Goal: Task Accomplishment & Management: Complete application form

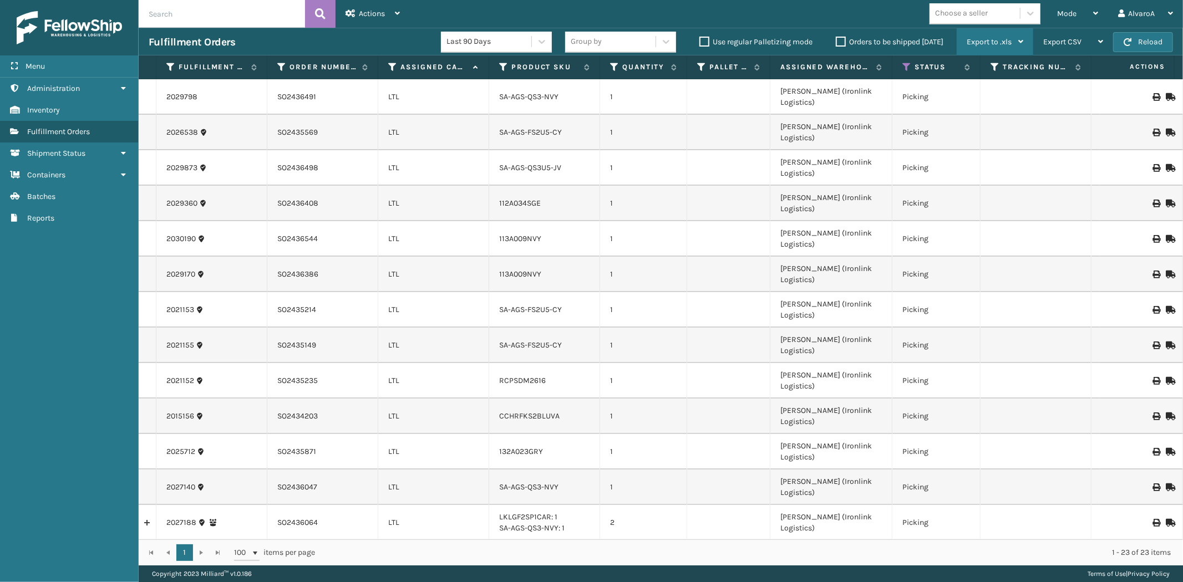
scroll to position [120, 0]
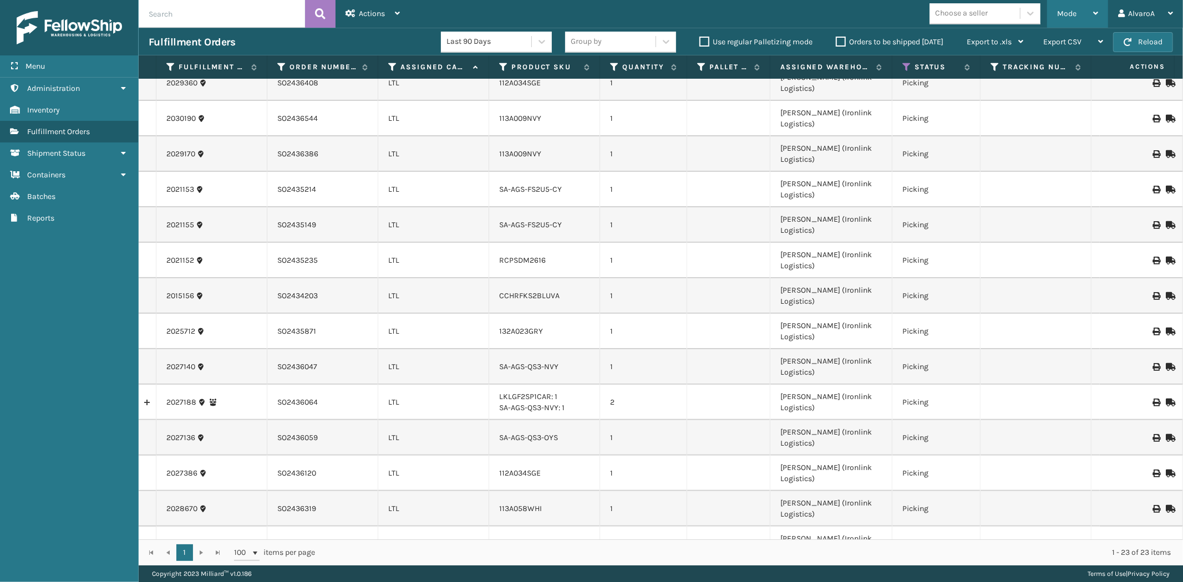
click at [1075, 15] on span "Mode" at bounding box center [1066, 13] width 19 height 9
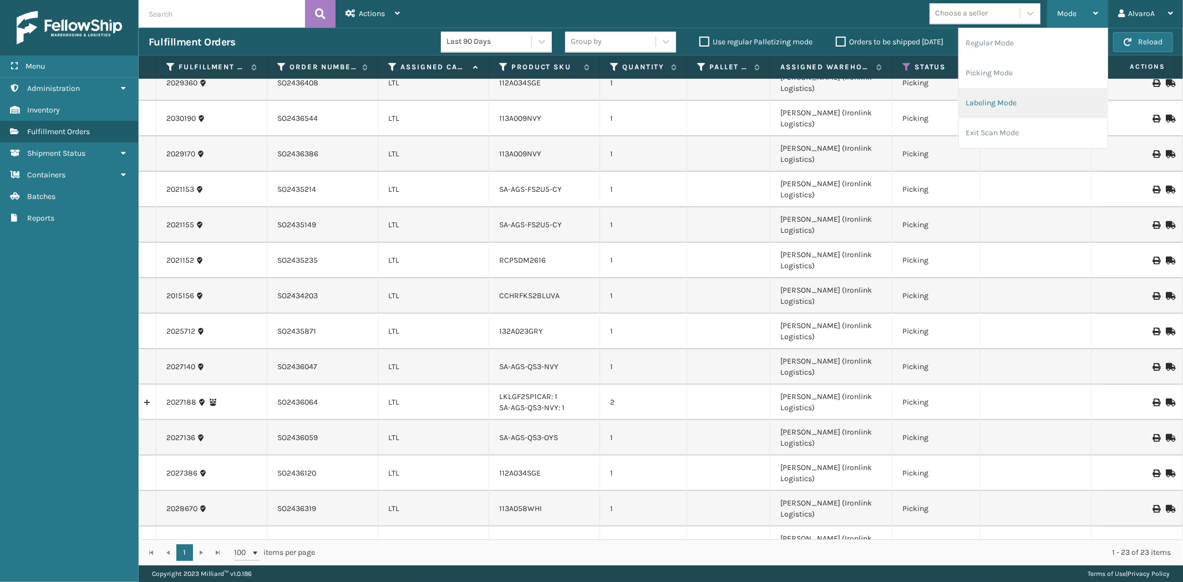
click at [1028, 102] on li "Labeling Mode" at bounding box center [1033, 103] width 149 height 30
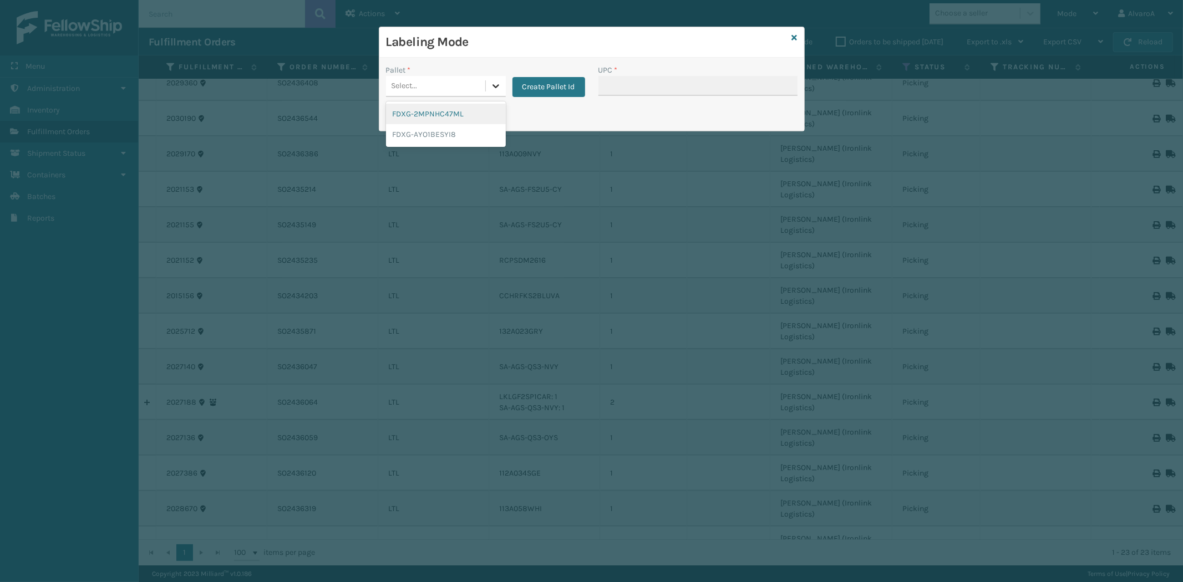
click at [490, 84] on icon at bounding box center [495, 85] width 11 height 11
click at [537, 82] on button "Create Pallet Id" at bounding box center [549, 87] width 73 height 20
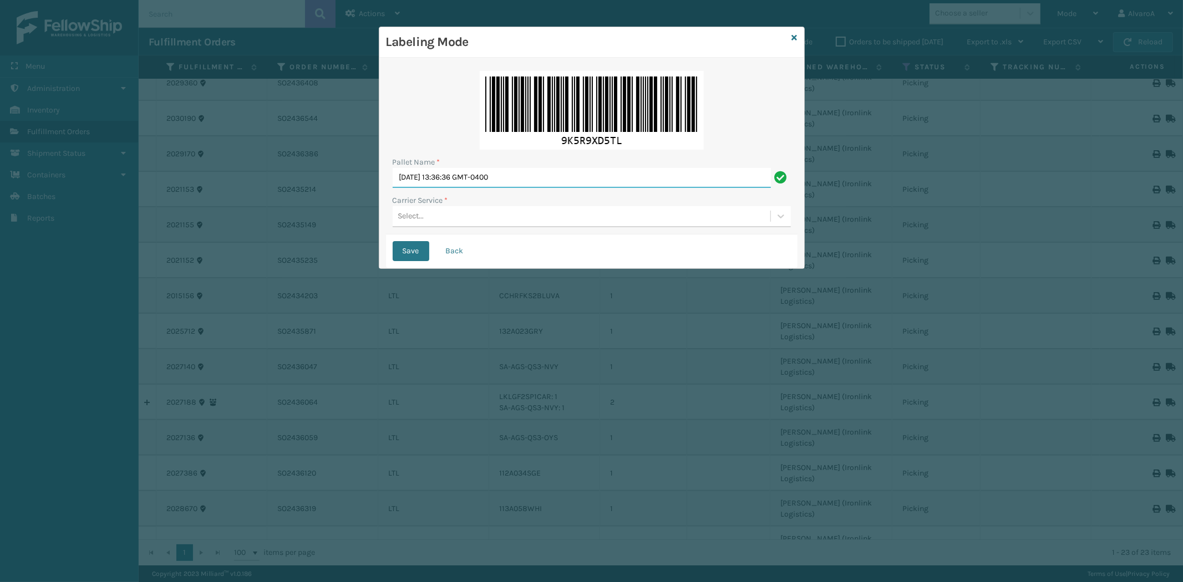
drag, startPoint x: 541, startPoint y: 175, endPoint x: 524, endPoint y: 184, distance: 19.4
click at [531, 180] on input "[DATE] 13:36:36 GMT-0400" at bounding box center [582, 178] width 378 height 20
drag, startPoint x: 524, startPoint y: 184, endPoint x: 359, endPoint y: 218, distance: 168.2
click at [359, 218] on div "Labeling Mode Pallet Name * [DATE] 13:36:36 GMT-0400 Carrier Service * Select..…" at bounding box center [591, 291] width 1183 height 582
type input "LPN 502275 #1"
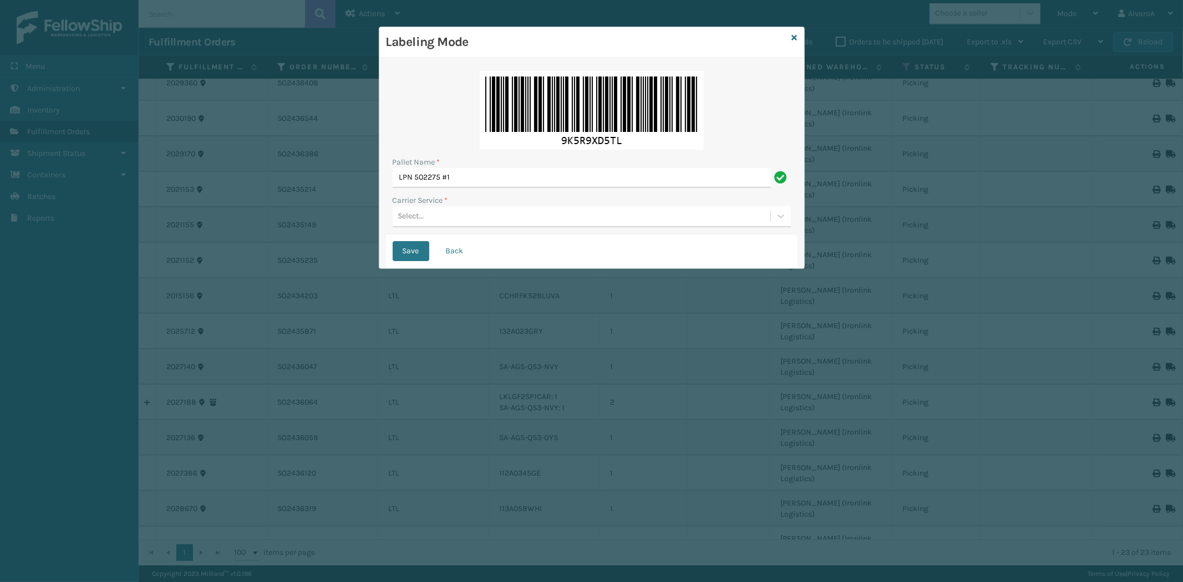
click at [444, 211] on div "Select..." at bounding box center [582, 216] width 378 height 18
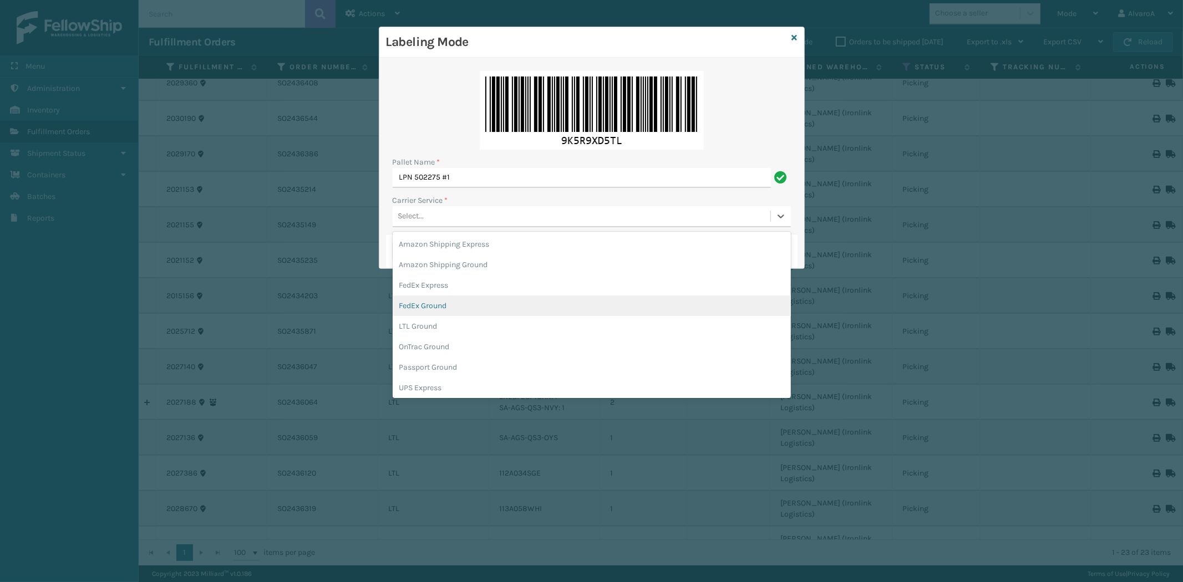
click at [445, 301] on div "FedEx Ground" at bounding box center [592, 306] width 398 height 21
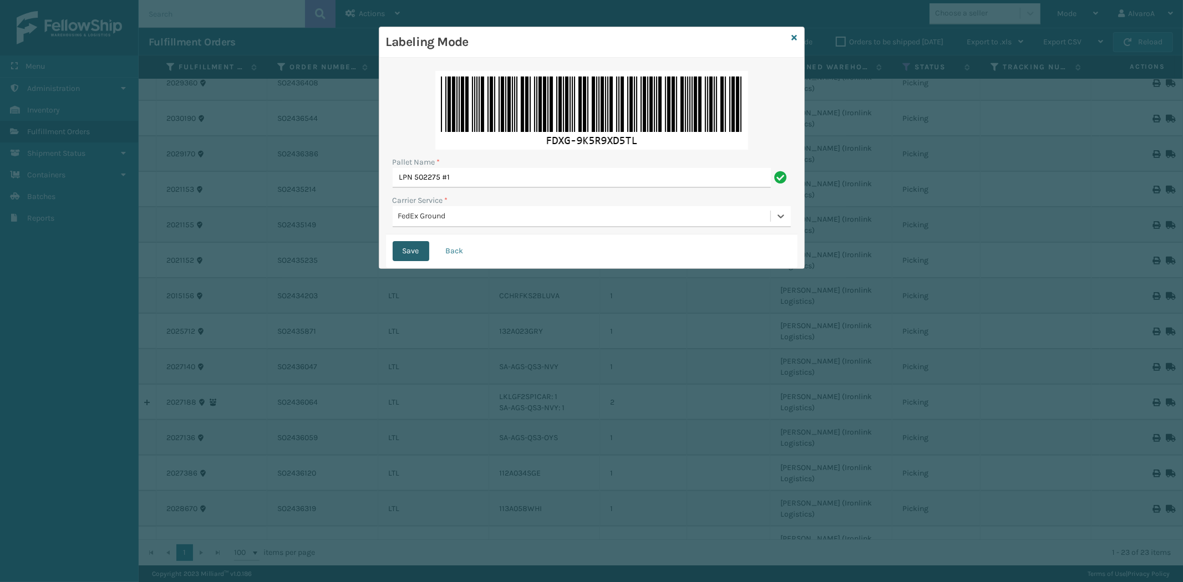
click at [407, 256] on button "Save" at bounding box center [411, 251] width 37 height 20
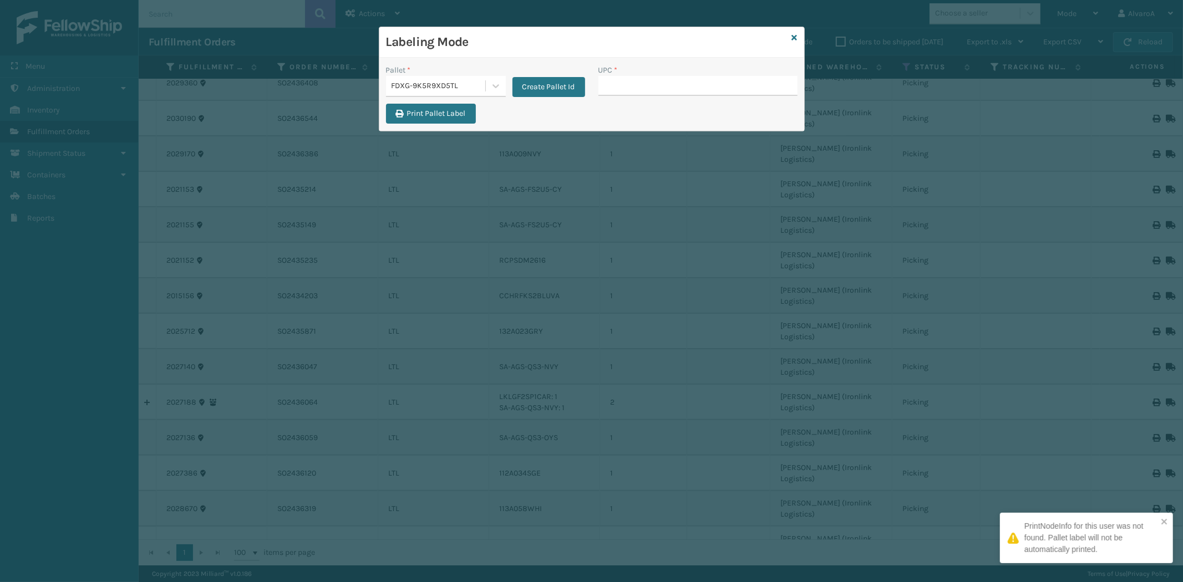
click at [653, 86] on input "UPC *" at bounding box center [698, 86] width 199 height 20
type input "132A009BRN"
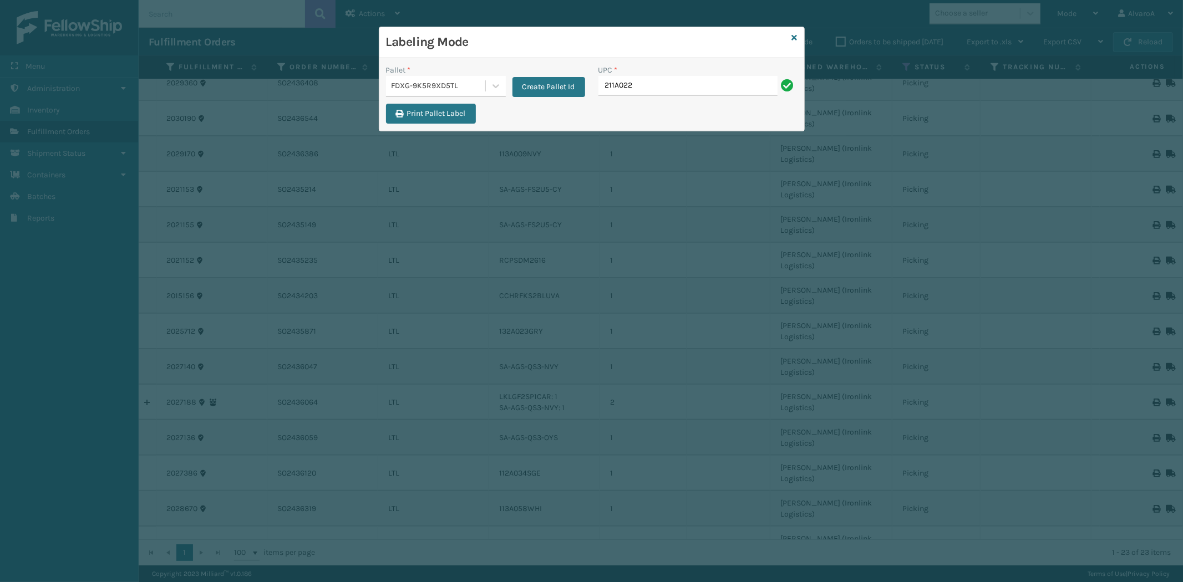
type input "211A022GRY"
type input "516A007RST"
type input "CCHRFKS2BLUVA"
type input "CCWENKS2M26DGRA"
type input "LKLGF2SP2GU3051"
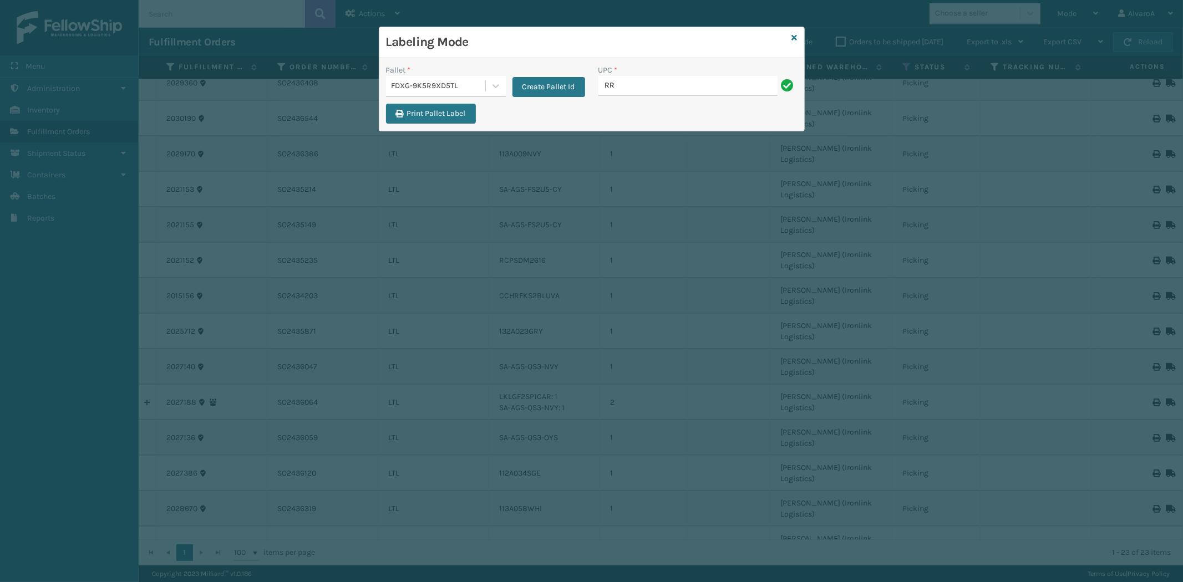
type input "RR-PRK1CM2022"
type input "SC-CRYS3LU2001"
type input "SC-CRYS3LU2051"
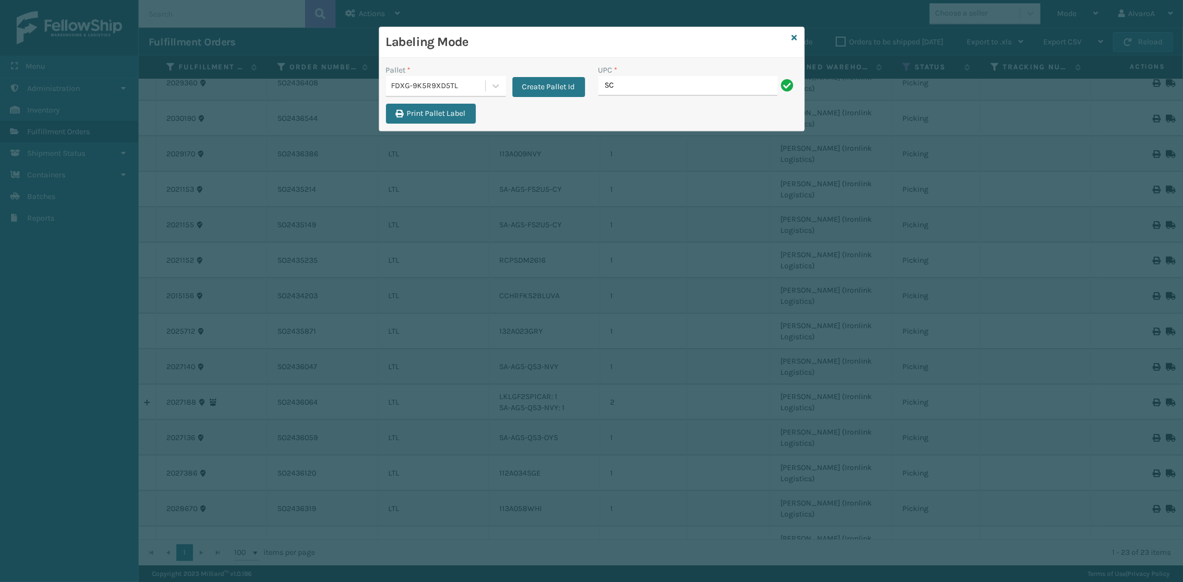
type input "SC-CRYS3LU2051"
type input "SCWDSLU2012"
click at [524, 90] on button "Create Pallet Id" at bounding box center [549, 87] width 73 height 20
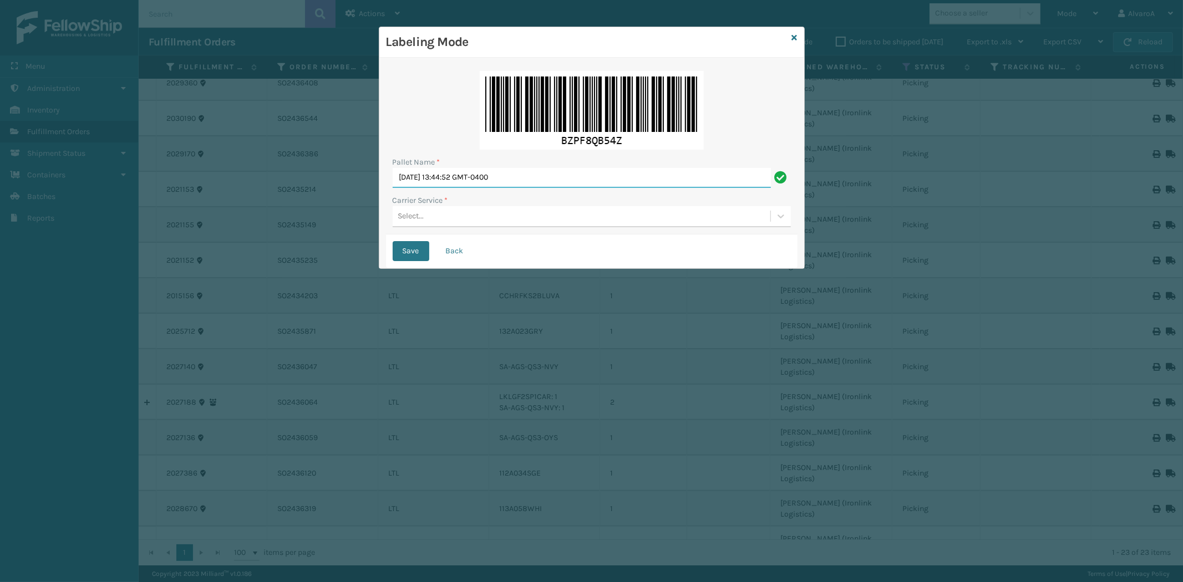
drag, startPoint x: 549, startPoint y: 181, endPoint x: 319, endPoint y: 247, distance: 239.5
click at [319, 247] on div "Labeling Mode Pallet Name * [DATE] 13:44:52 GMT-0400 Carrier Service * Select..…" at bounding box center [591, 291] width 1183 height 582
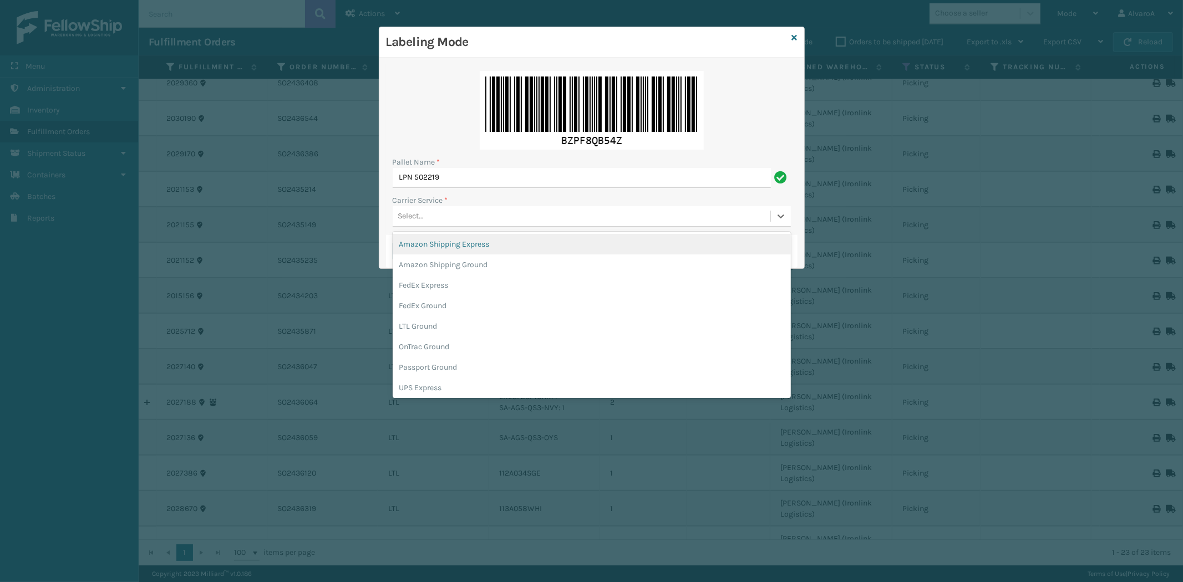
click at [420, 218] on div "Select..." at bounding box center [411, 217] width 26 height 12
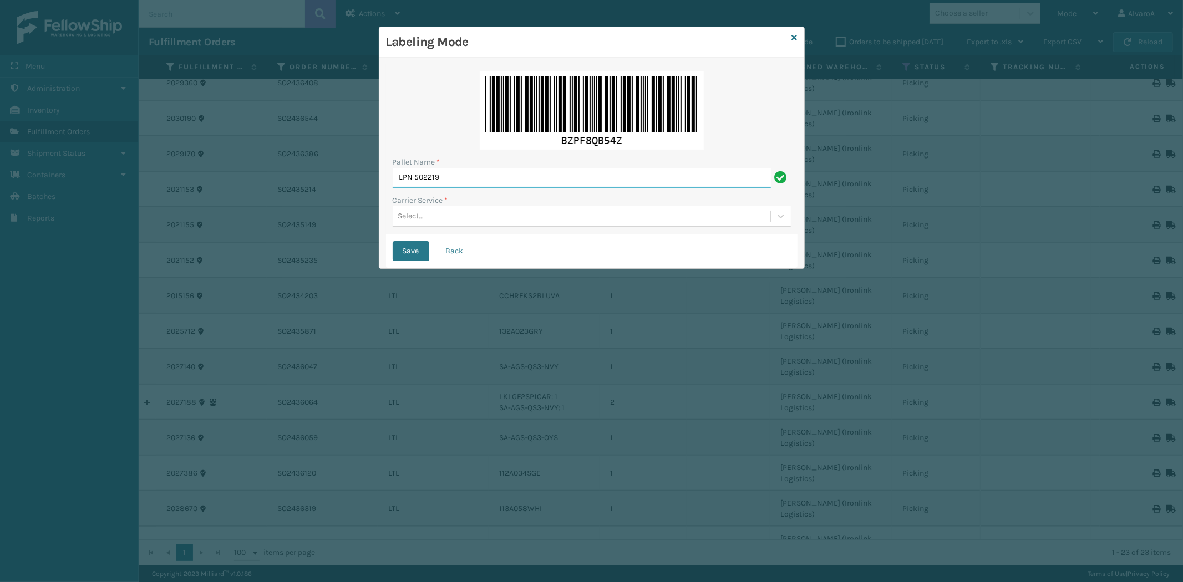
click at [445, 182] on input "LPN 502219" at bounding box center [582, 178] width 378 height 20
type input "LPN 502219 #1"
click at [429, 220] on div "Select..." at bounding box center [582, 216] width 378 height 18
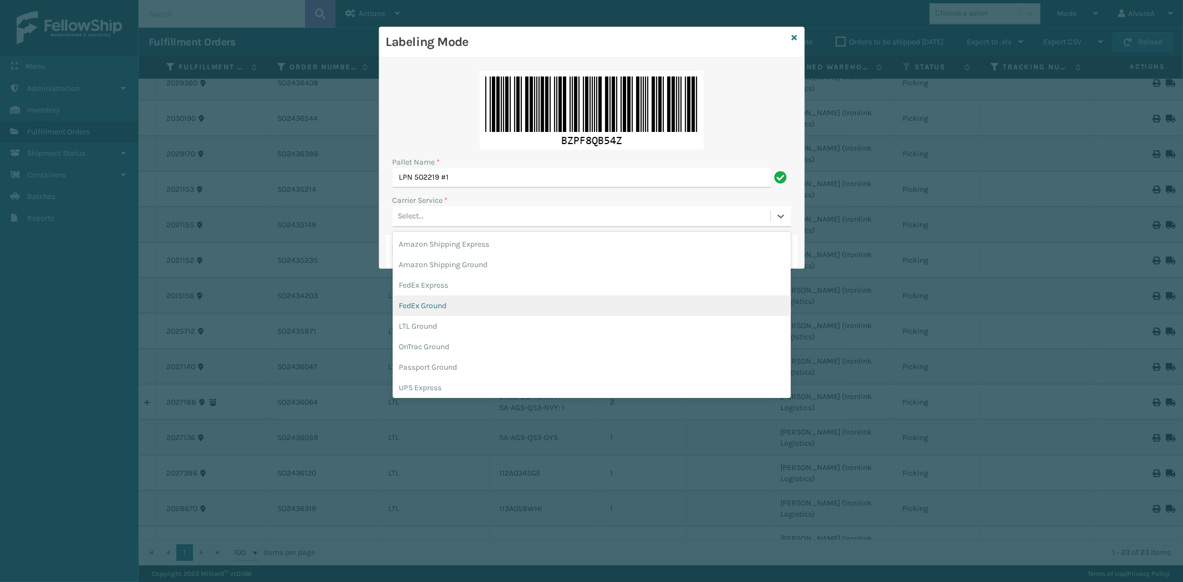
click at [436, 302] on div "FedEx Ground" at bounding box center [592, 306] width 398 height 21
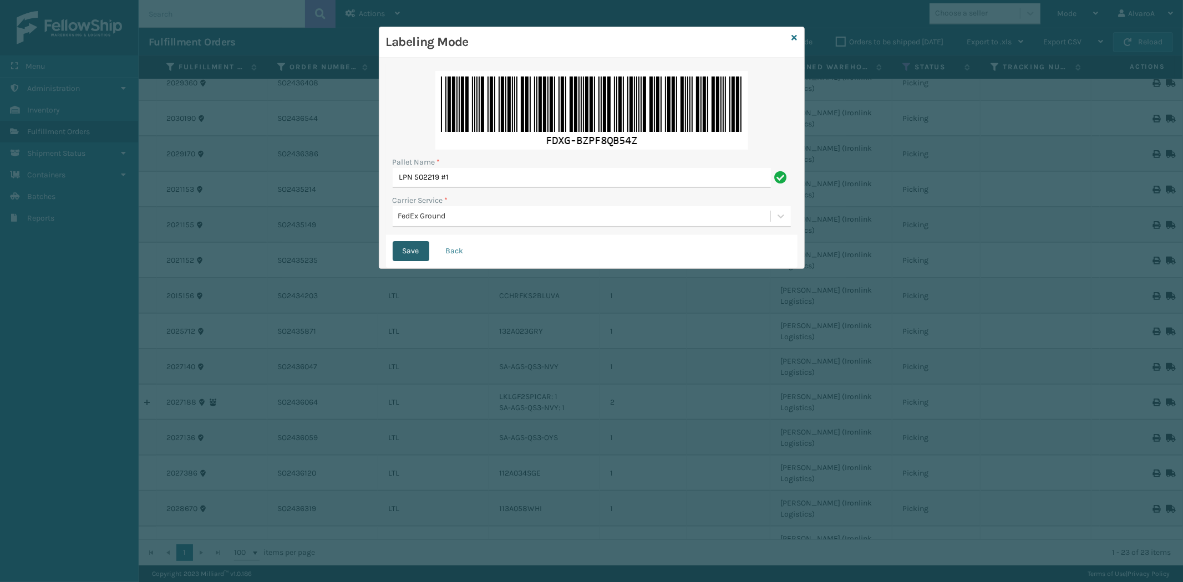
click at [422, 248] on button "Save" at bounding box center [411, 251] width 37 height 20
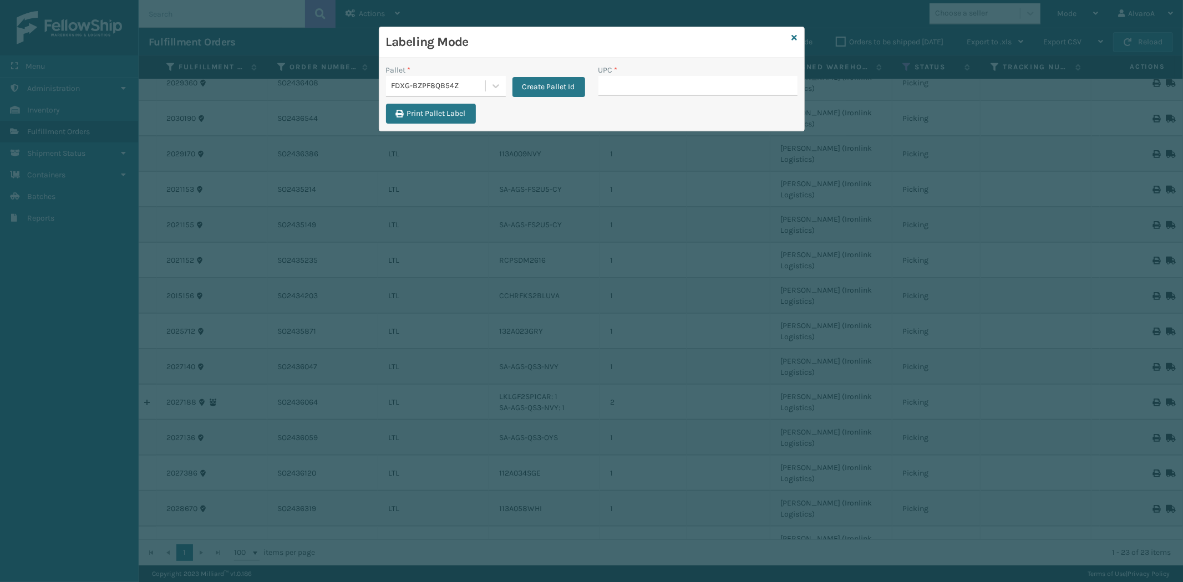
click at [645, 84] on input "UPC *" at bounding box center [698, 86] width 199 height 20
click at [647, 87] on input "UPC *" at bounding box center [698, 86] width 199 height 20
type input "CCHRFKS1BGEVA"
type input "CCHRFKS1M26DGRA"
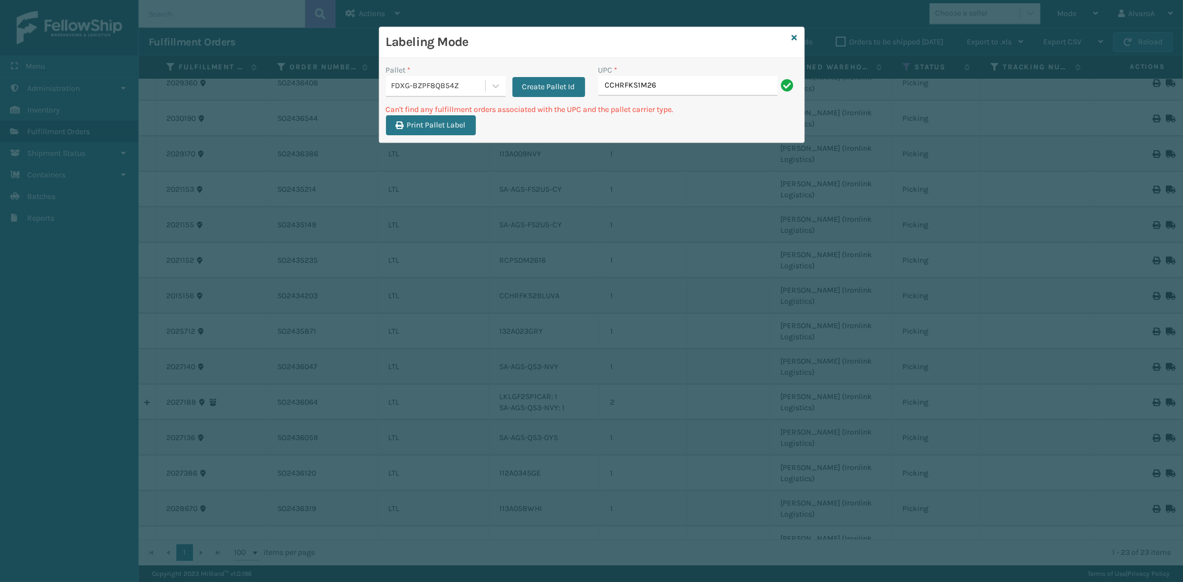
type input "CCHRFKS1M26BKVA"
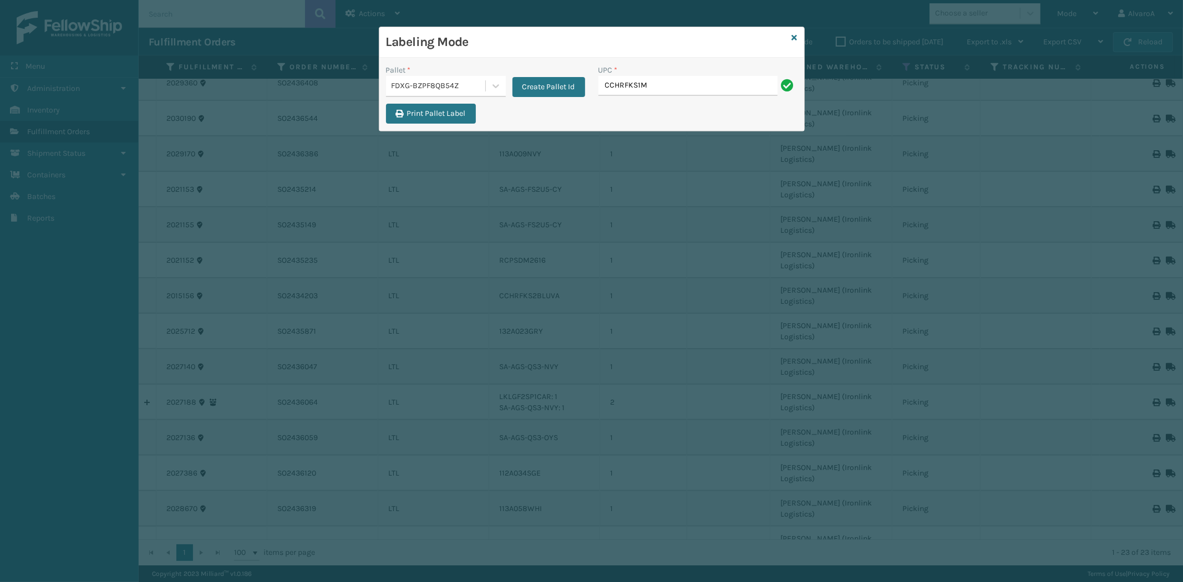
type input "CCHRFKS1M26BKVA"
type input "CCHRFKS1M26BRRA"
click at [792, 42] on link at bounding box center [795, 38] width 6 height 12
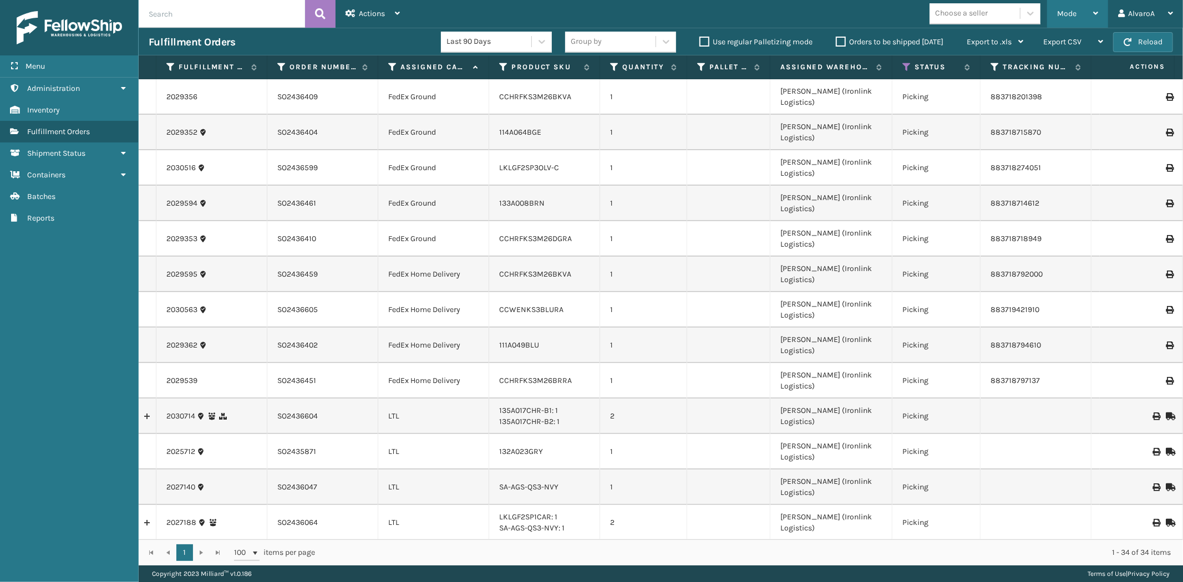
click at [1062, 7] on div "Mode" at bounding box center [1077, 14] width 41 height 28
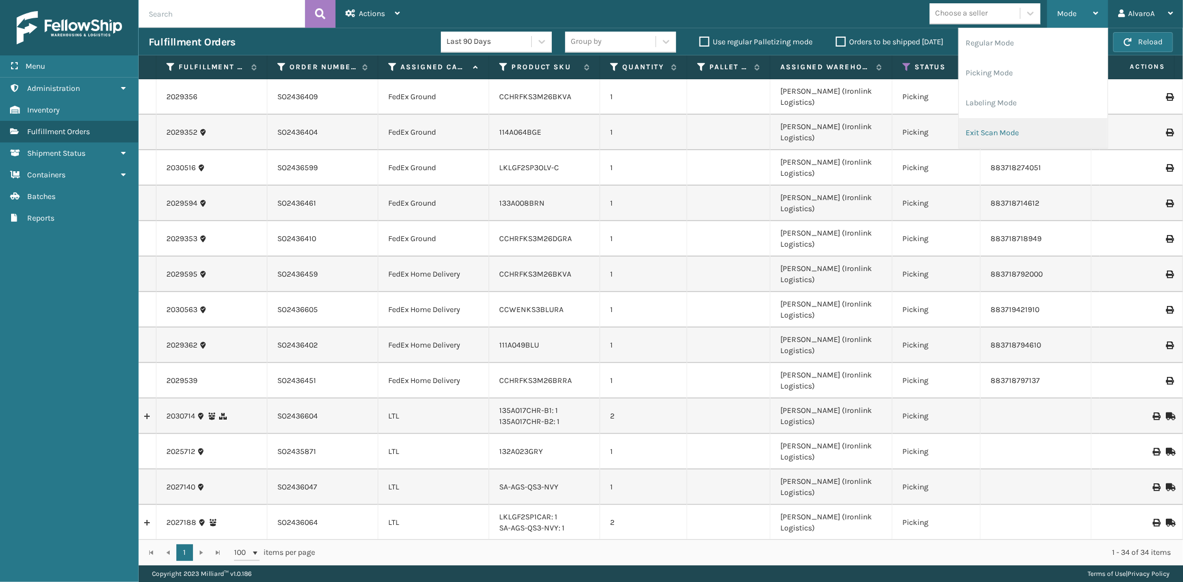
click at [977, 134] on li "Exit Scan Mode" at bounding box center [1033, 133] width 149 height 30
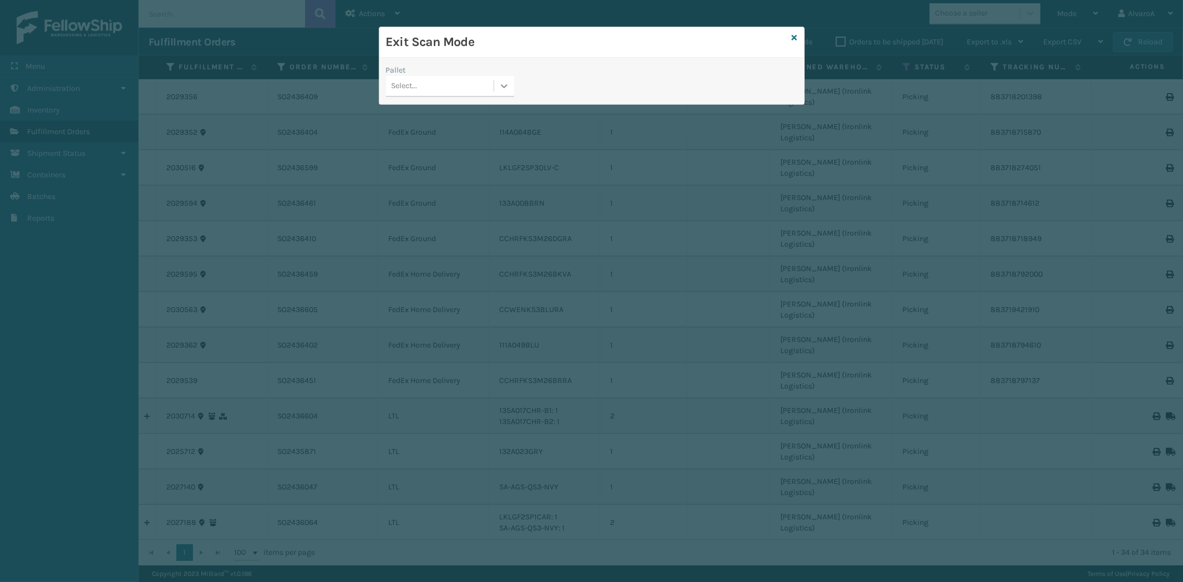
click at [502, 87] on icon at bounding box center [504, 86] width 7 height 4
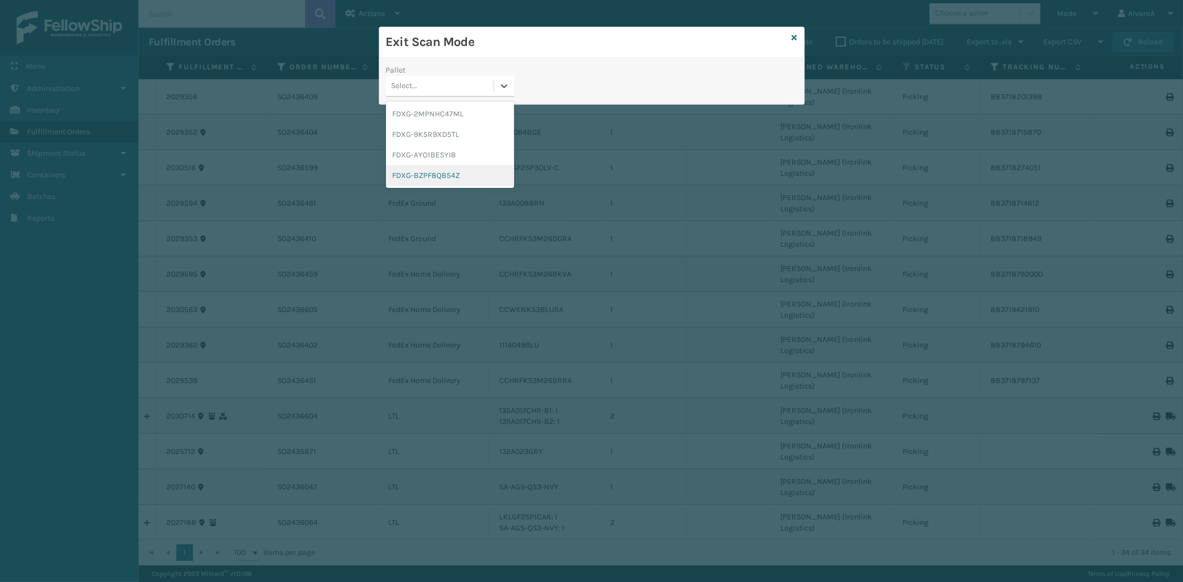
click at [420, 173] on div "FDXG-BZPF8QB54Z" at bounding box center [450, 175] width 128 height 21
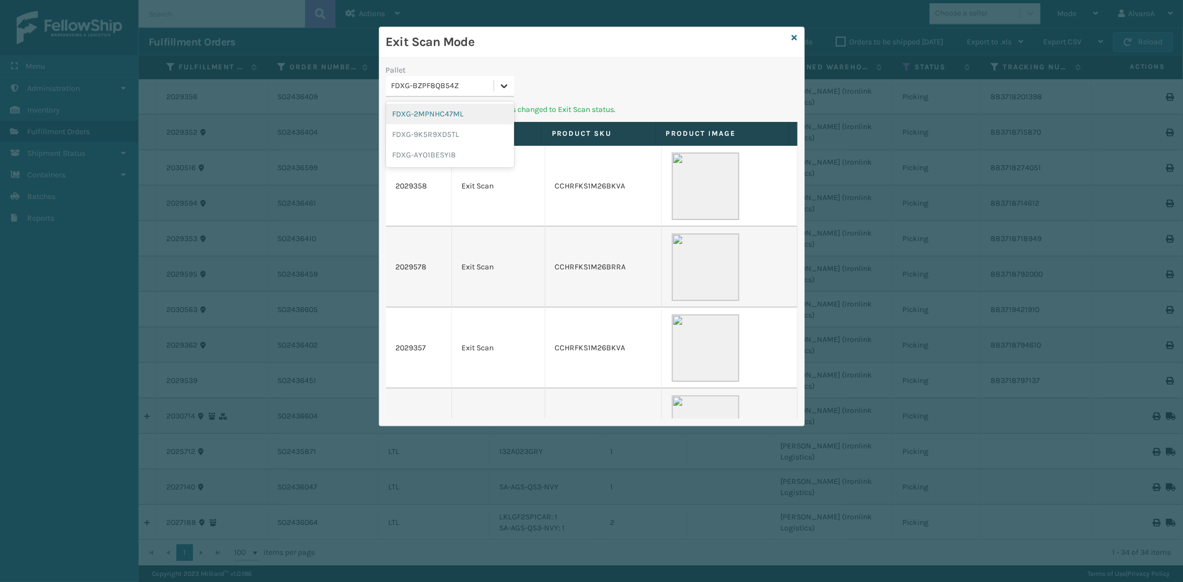
click at [494, 80] on div at bounding box center [504, 86] width 20 height 20
click at [439, 134] on div "FDXG-9K5R9XD5TL" at bounding box center [450, 134] width 128 height 21
click at [794, 36] on icon at bounding box center [795, 38] width 6 height 8
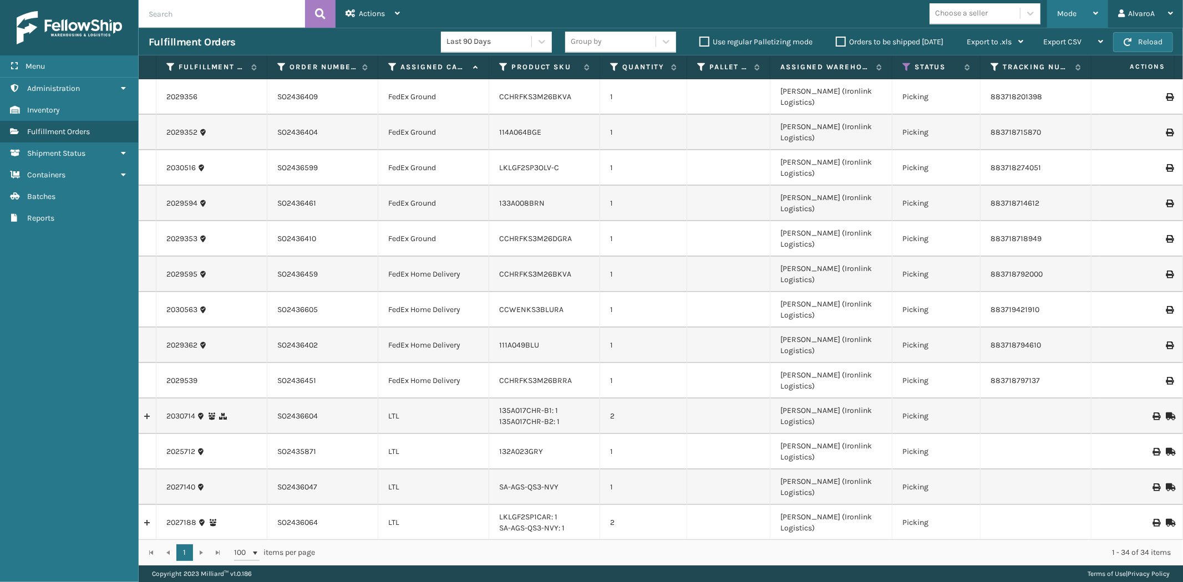
click at [1082, 21] on div "Mode" at bounding box center [1077, 14] width 41 height 28
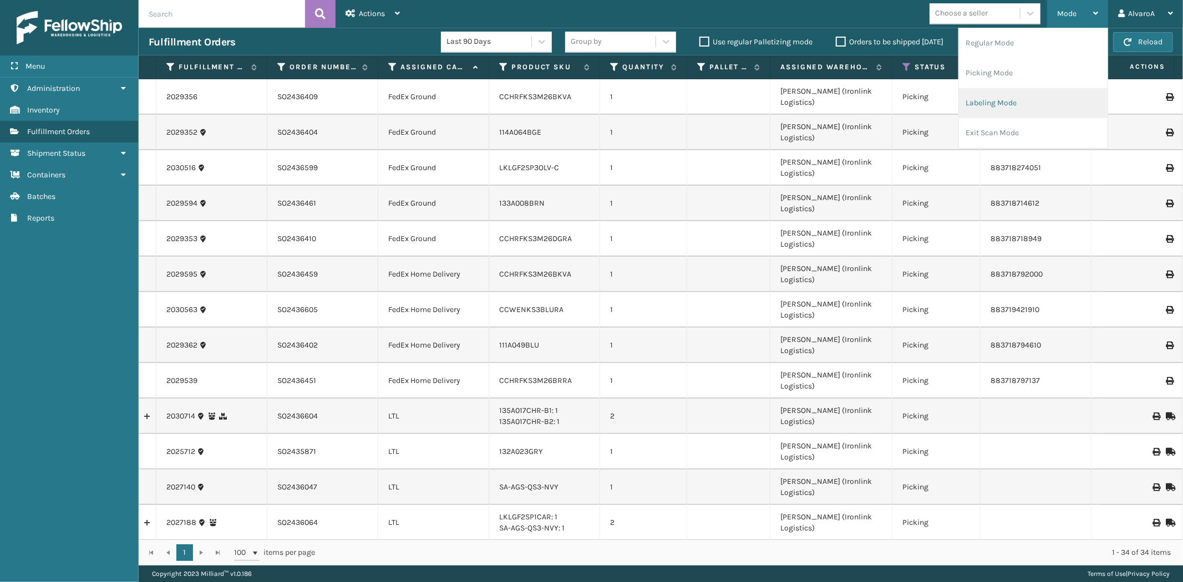
click at [1007, 95] on li "Labeling Mode" at bounding box center [1033, 103] width 149 height 30
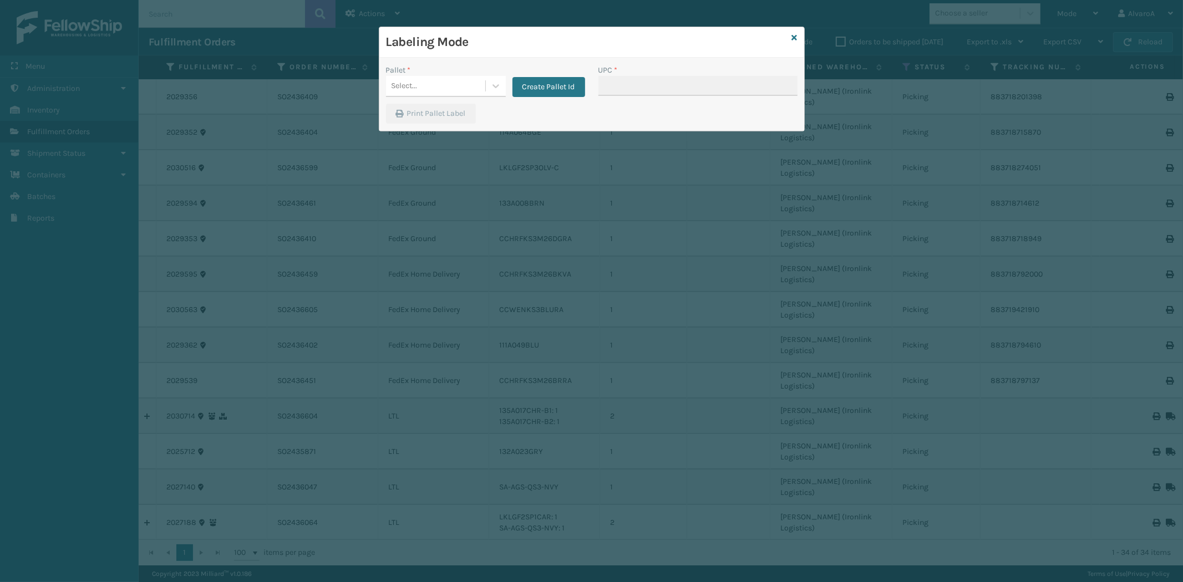
click at [506, 87] on div "Create Pallet Id" at bounding box center [545, 80] width 79 height 33
click at [489, 90] on div at bounding box center [496, 86] width 20 height 20
click at [545, 85] on button "Create Pallet Id" at bounding box center [549, 87] width 73 height 20
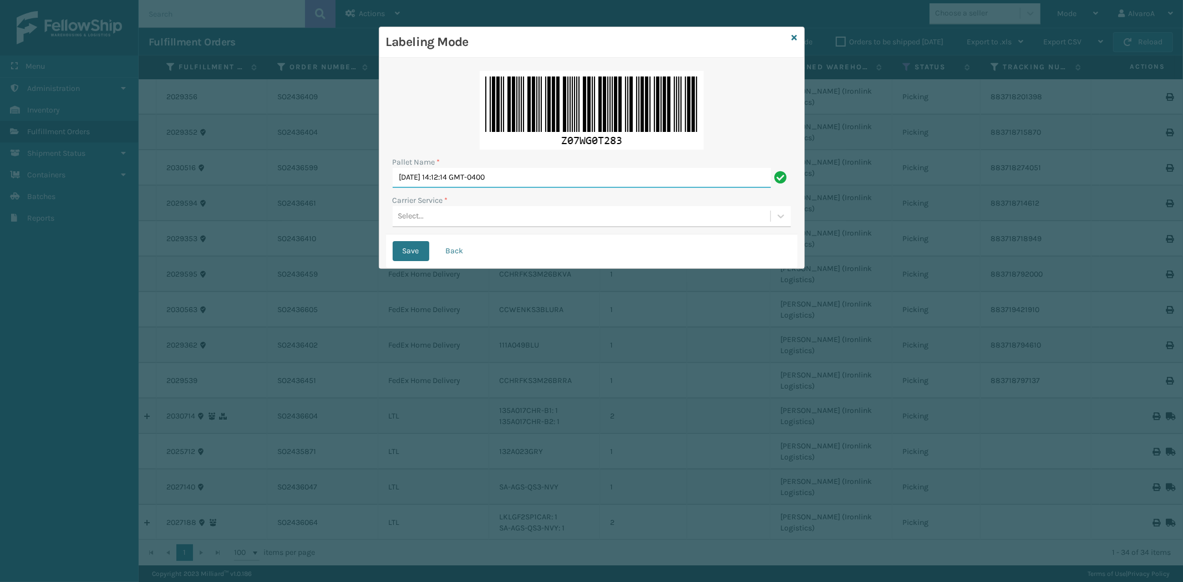
drag, startPoint x: 540, startPoint y: 174, endPoint x: 313, endPoint y: 222, distance: 232.5
click at [345, 218] on div "Labeling Mode Pallet Name * [DATE] 14:12:14 GMT-0400 Carrier Service * Select..…" at bounding box center [591, 291] width 1183 height 582
drag, startPoint x: 530, startPoint y: 174, endPoint x: 363, endPoint y: 200, distance: 168.4
click at [363, 200] on div "Labeling Mode Pallet Name * [DATE] 14:12:14 GMT-0400 Carrier Service * Select..…" at bounding box center [591, 291] width 1183 height 582
type input "LPN 502276#1"
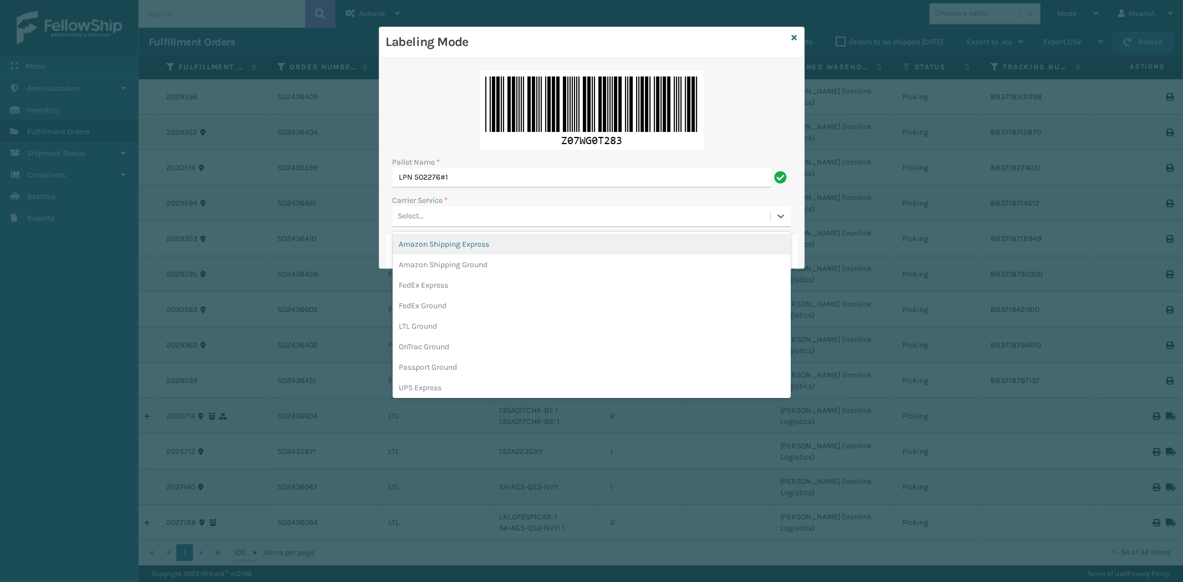
click at [442, 214] on div "Select..." at bounding box center [582, 216] width 378 height 18
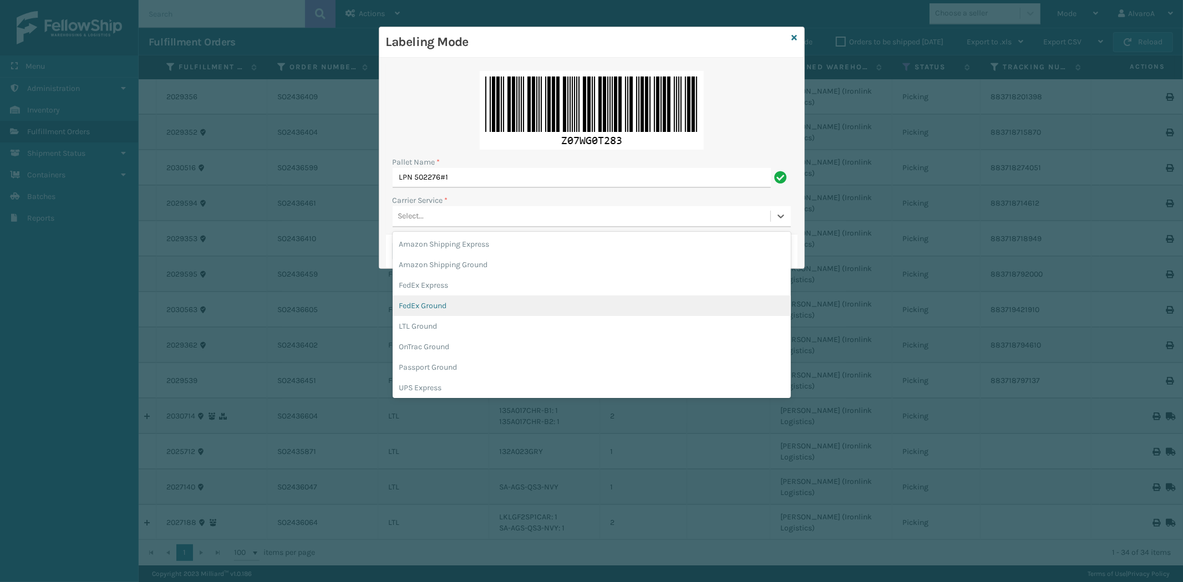
click at [430, 310] on div "FedEx Ground" at bounding box center [592, 306] width 398 height 21
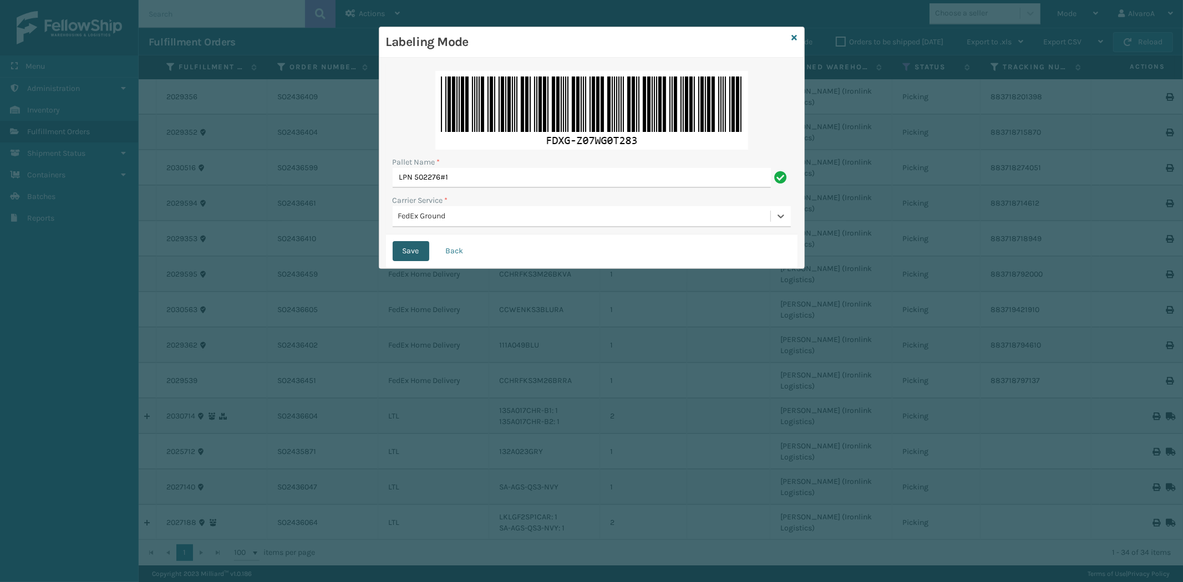
click at [410, 254] on button "Save" at bounding box center [411, 251] width 37 height 20
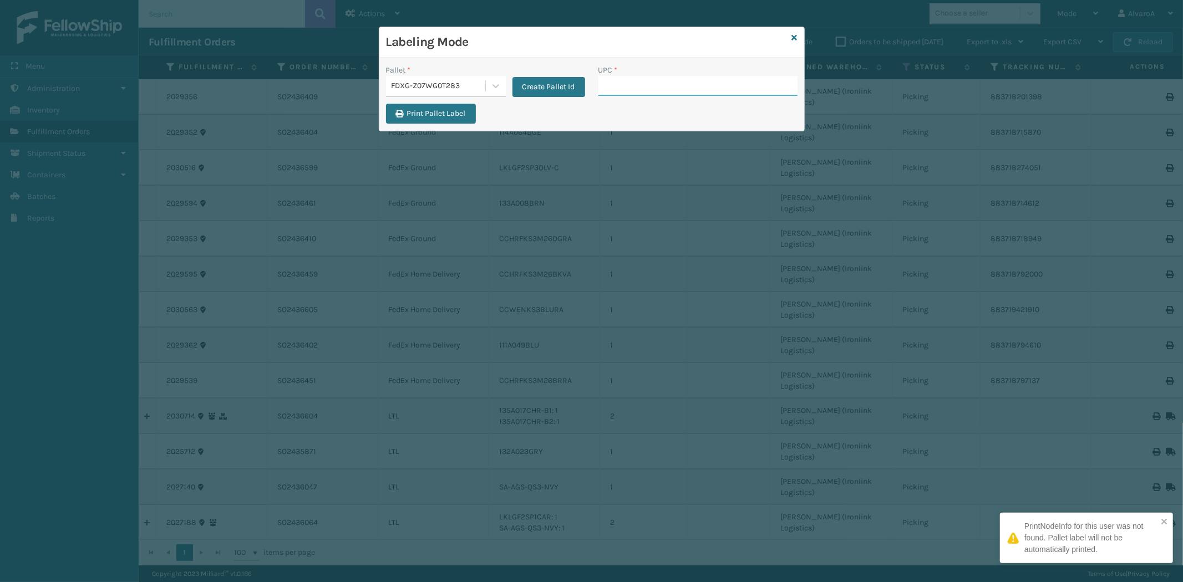
click at [636, 92] on input "UPC *" at bounding box center [698, 86] width 199 height 20
click at [499, 84] on icon at bounding box center [495, 85] width 11 height 11
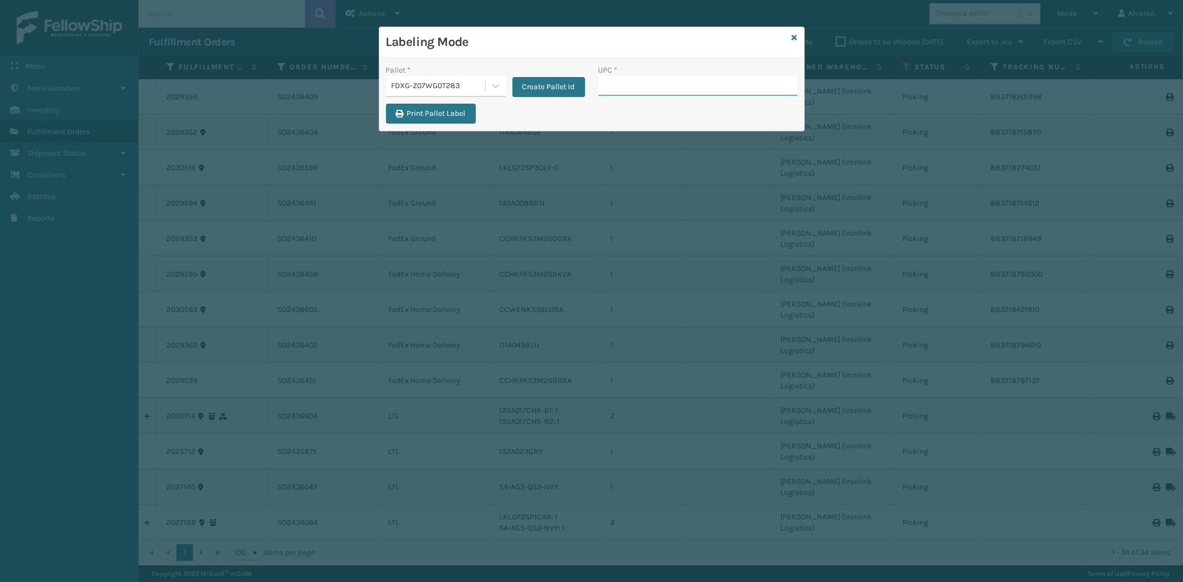
click at [625, 89] on input "UPC *" at bounding box center [698, 86] width 199 height 20
type input "111A049BLU"
click at [619, 84] on input "UPC *" at bounding box center [698, 86] width 199 height 20
type input "114A064BGE"
click at [611, 80] on input "UPC *" at bounding box center [698, 86] width 199 height 20
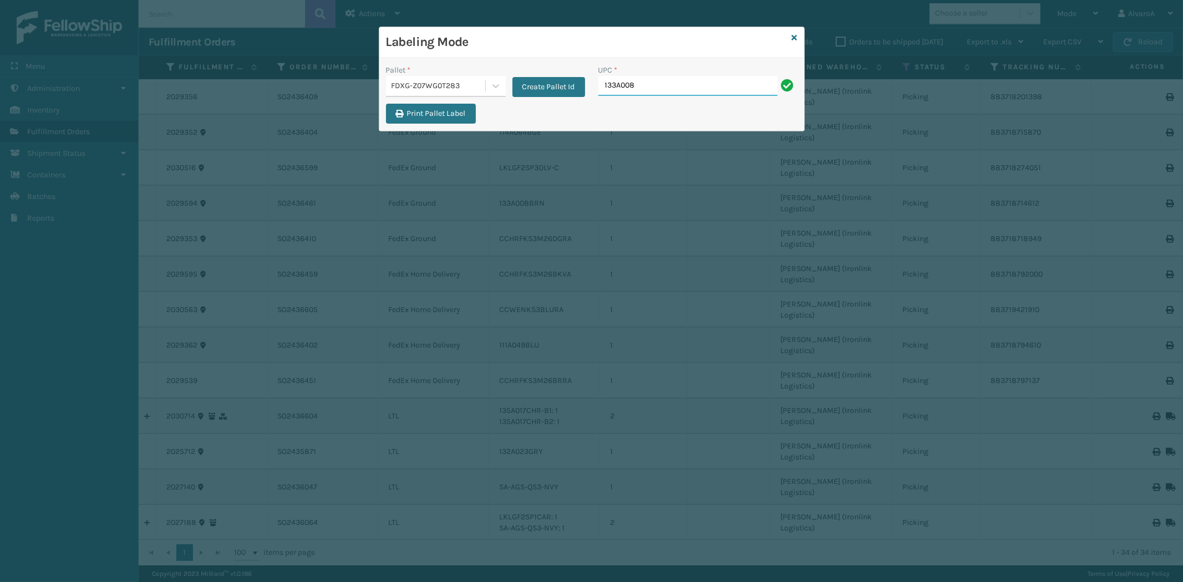
type input "133A008BRN"
type input "CCHRFKS3M26BKVA"
type input "CCHRFKS3M26BRRA"
type input "CCHRFKS3M26D"
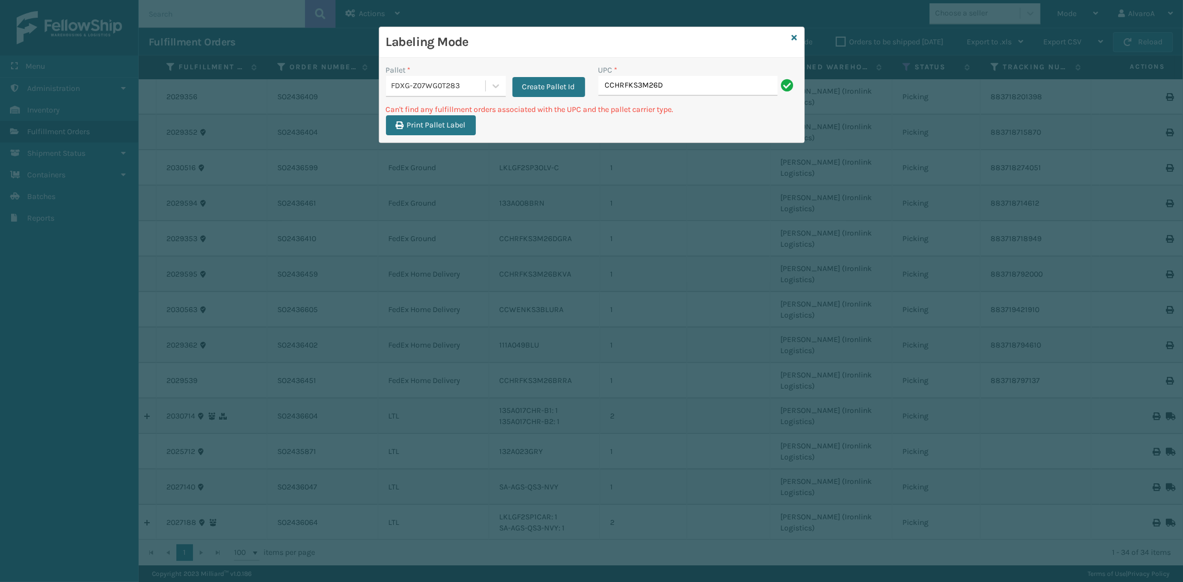
type input "CCHRFKS3M26DGRA"
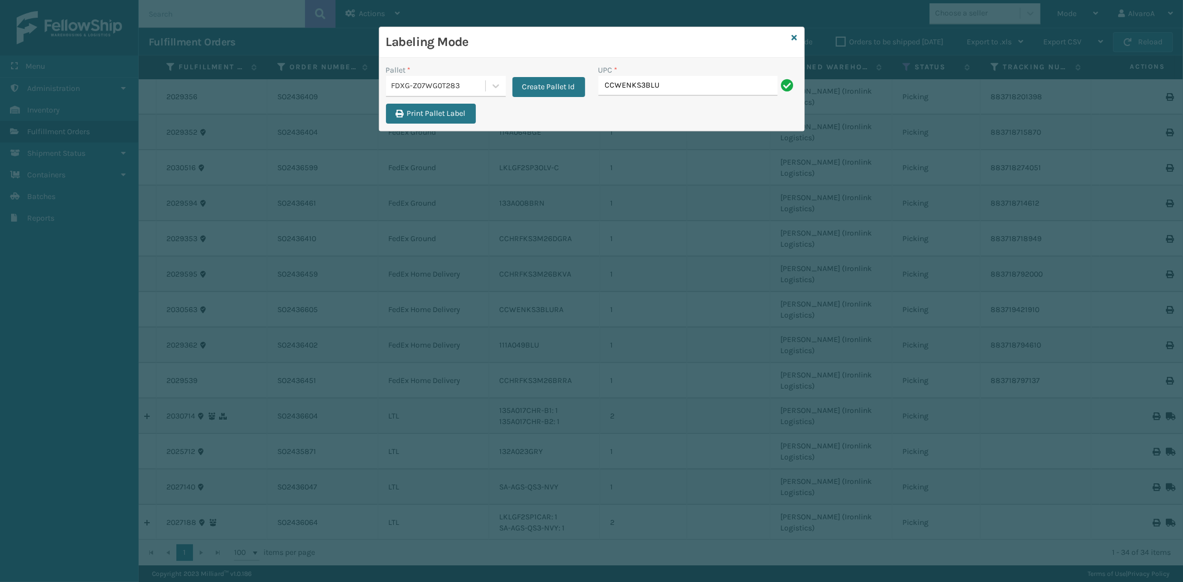
type input "CCWENKS3BLURA"
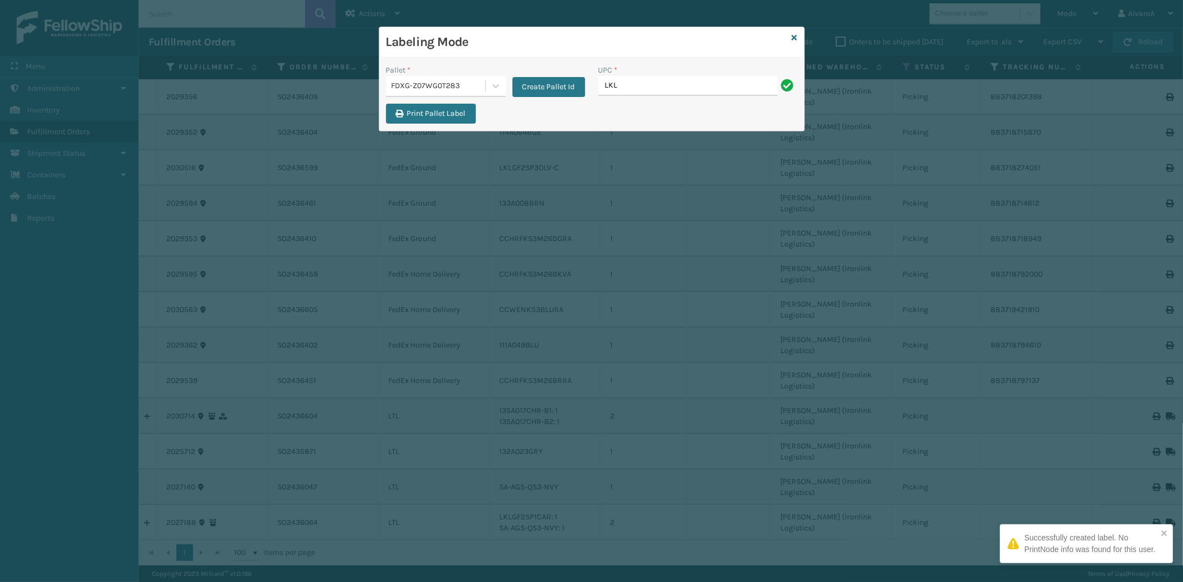
type input "LKLGF2SP3OLV-C"
click at [794, 40] on icon at bounding box center [795, 38] width 6 height 8
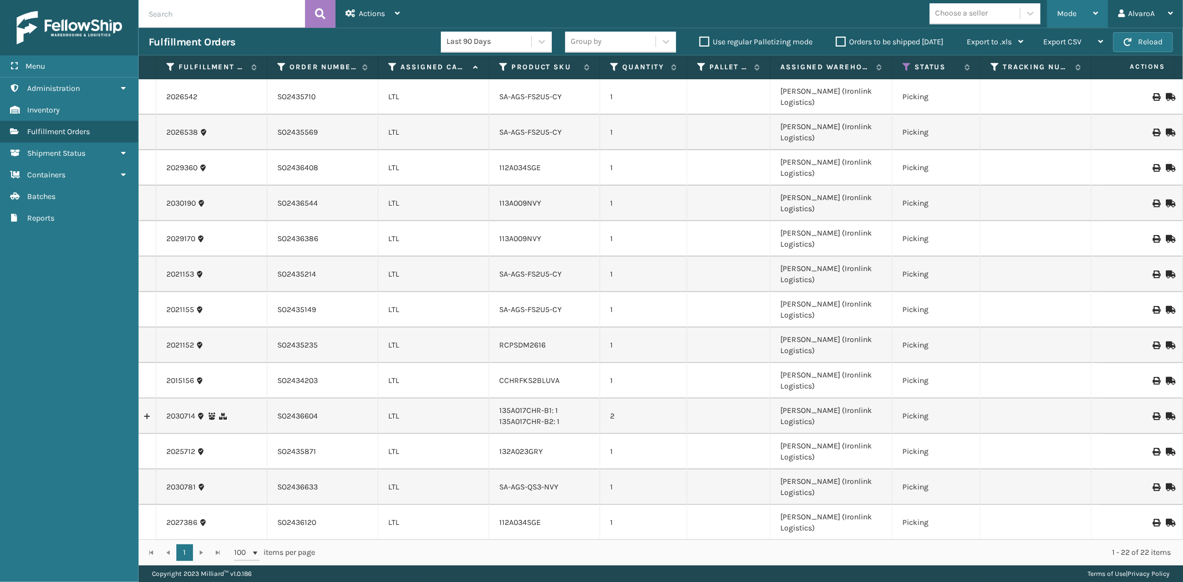
click at [1061, 17] on span "Mode" at bounding box center [1066, 13] width 19 height 9
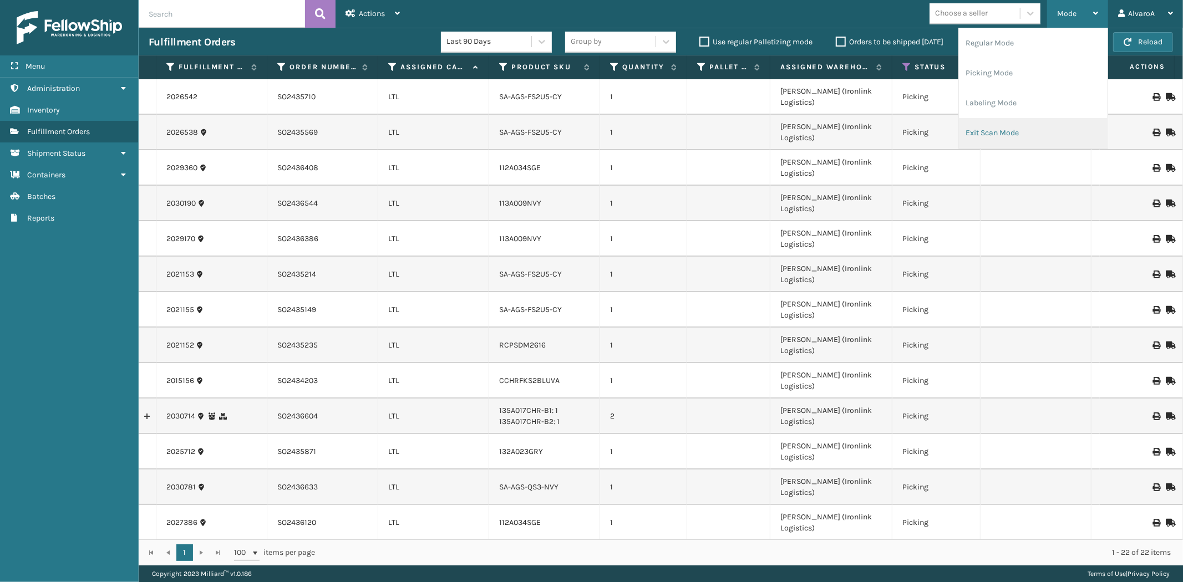
click at [977, 118] on li "Exit Scan Mode" at bounding box center [1033, 133] width 149 height 30
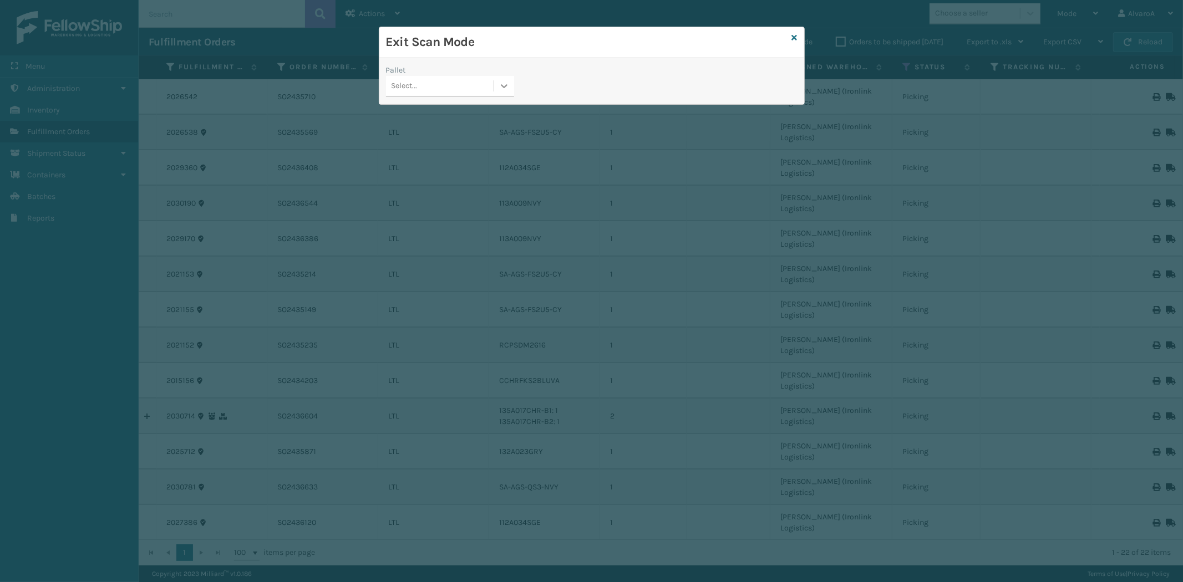
click at [508, 89] on icon at bounding box center [504, 85] width 11 height 11
click at [427, 161] on div "FDXG-Z07WG0T283" at bounding box center [450, 155] width 128 height 21
